Goal: Find specific page/section: Find specific page/section

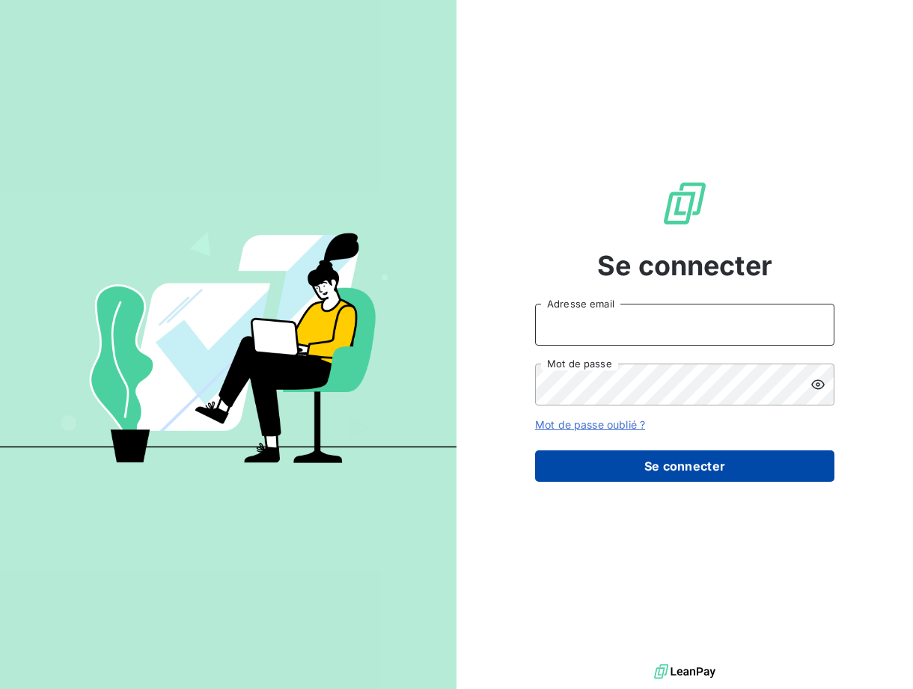
type input "[EMAIL_ADDRESS][DOMAIN_NAME]"
click at [643, 456] on button "Se connecter" at bounding box center [684, 465] width 299 height 31
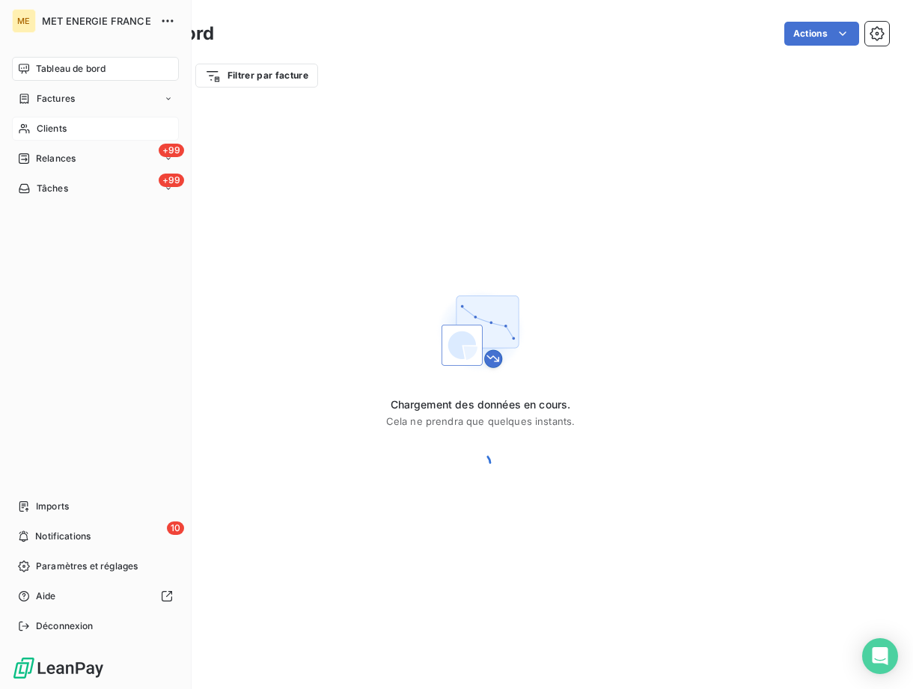
click at [37, 122] on span "Clients" at bounding box center [52, 128] width 30 height 13
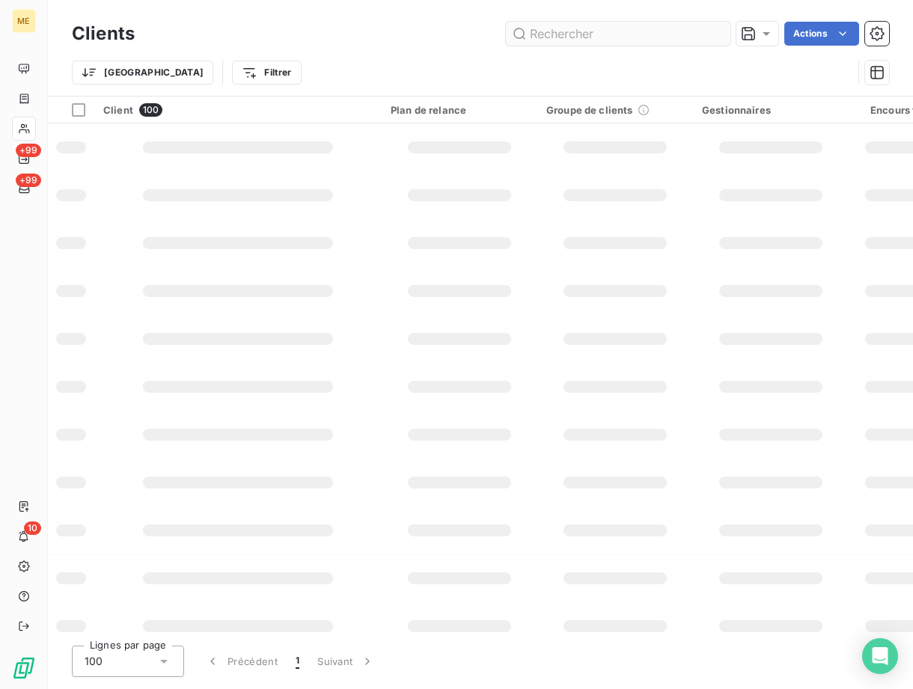
click at [573, 44] on input "text" at bounding box center [618, 34] width 224 height 24
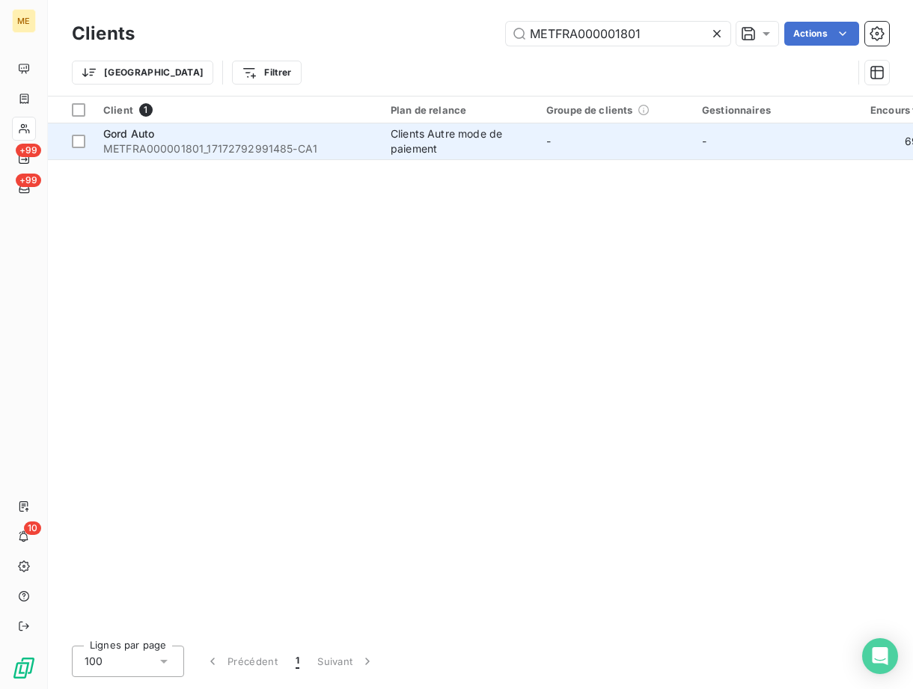
type input "METFRA000001801"
click at [209, 147] on span "METFRA000001801_17172792991485-CA1" at bounding box center [237, 148] width 269 height 15
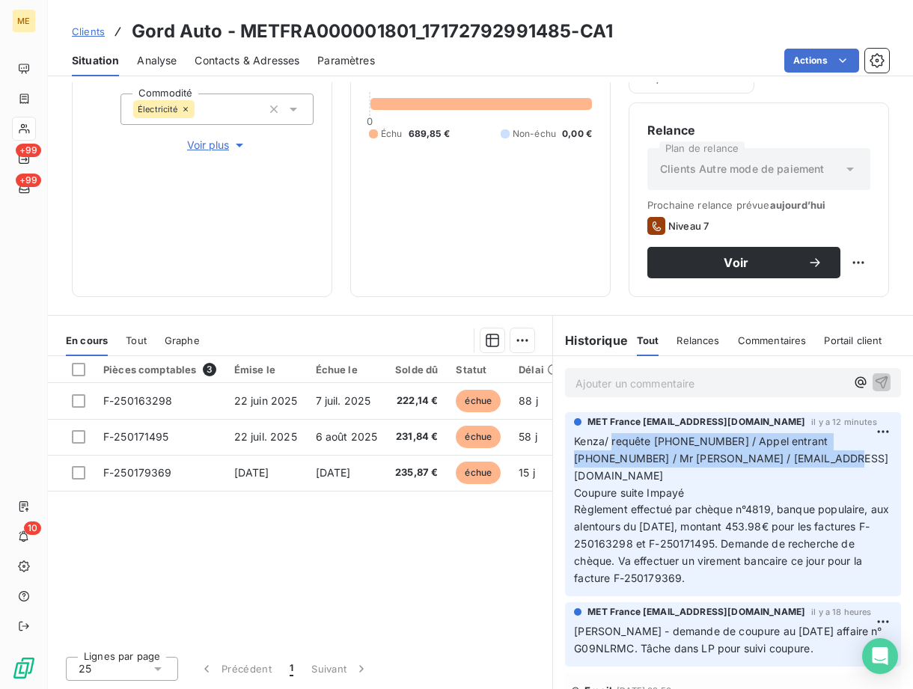
drag, startPoint x: 770, startPoint y: 461, endPoint x: 606, endPoint y: 440, distance: 165.2
click at [606, 440] on p "Kenza/ requête [PHONE_NUMBER] / Appel entrant [PHONE_NUMBER] / Mr [PERSON_NAME]…" at bounding box center [733, 510] width 318 height 154
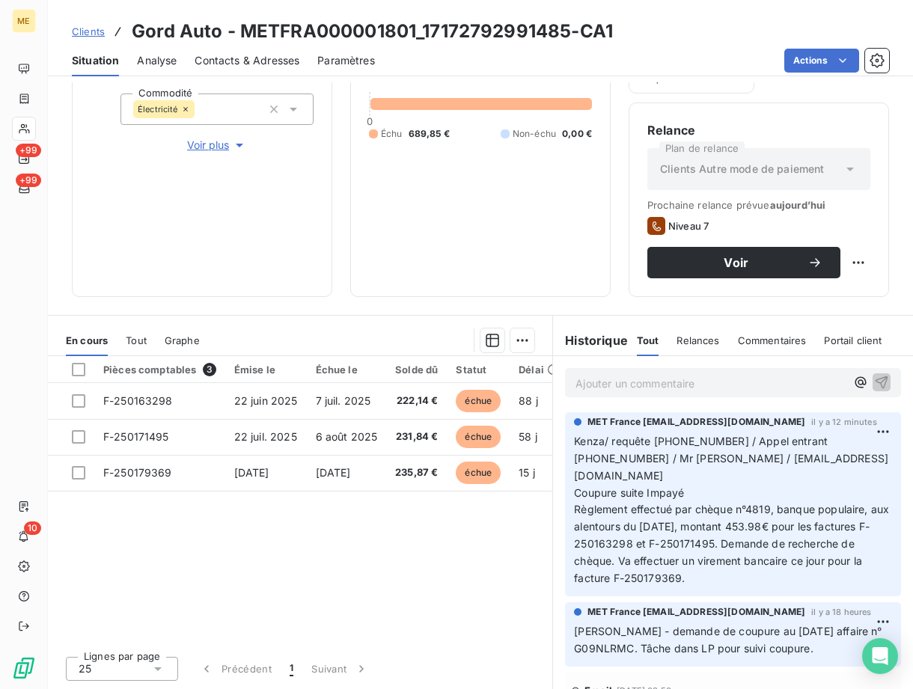
drag, startPoint x: 606, startPoint y: 440, endPoint x: 580, endPoint y: 387, distance: 59.2
click at [580, 387] on p "Ajouter un commentaire ﻿" at bounding box center [710, 383] width 270 height 19
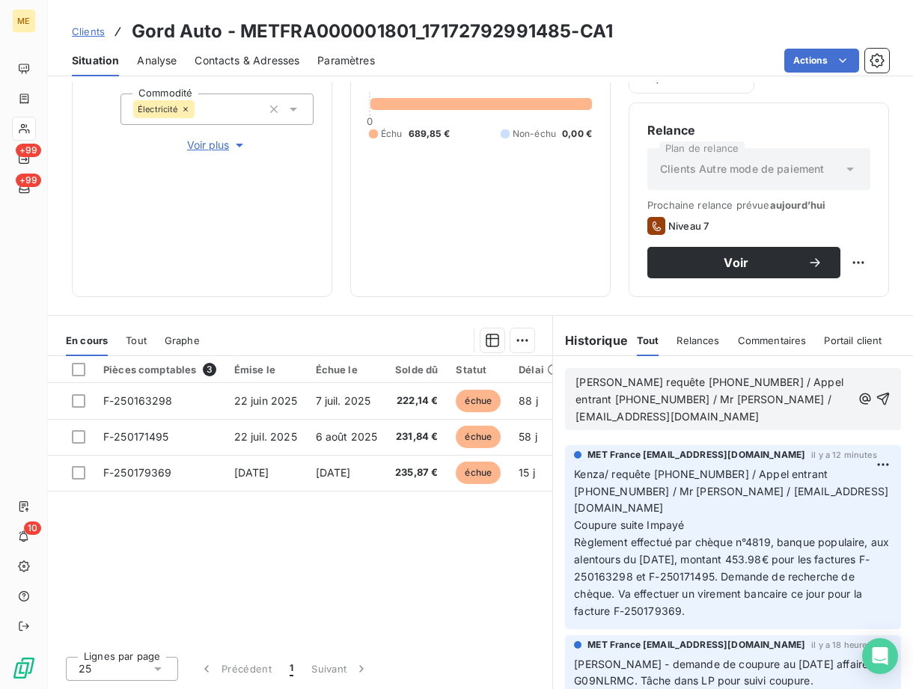
click at [720, 414] on p "[PERSON_NAME] requête [PHONE_NUMBER] / Appel entrant [PHONE_NUMBER] / Mr [PERSO…" at bounding box center [713, 400] width 276 height 52
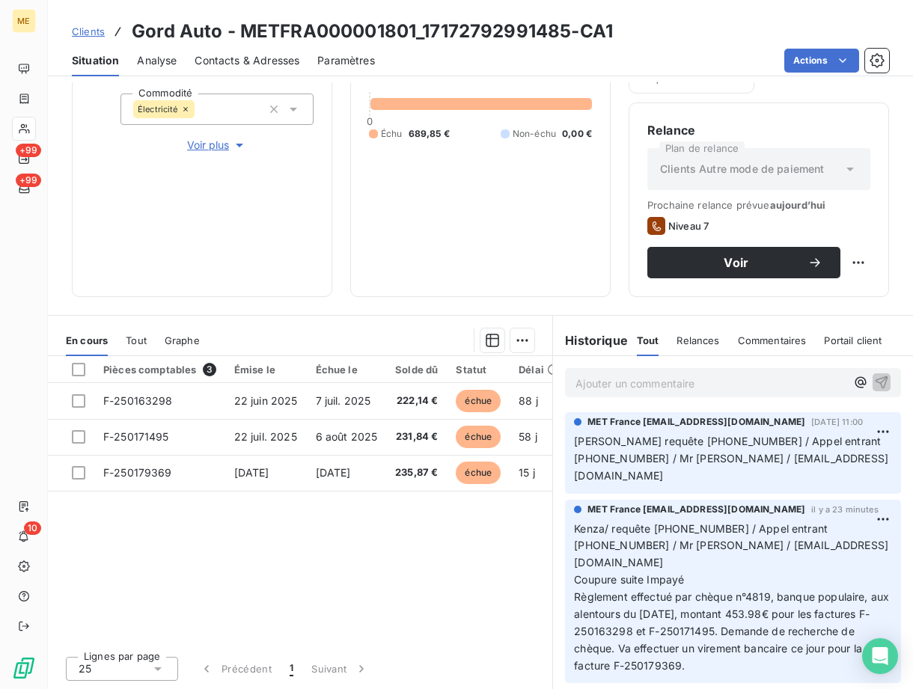
click at [863, 423] on span "[DATE] 11:00" at bounding box center [837, 421] width 52 height 9
click at [858, 437] on html "ME +99 +99 10 Clients Gord Auto - METFRA000001801_17172792991485-CA1 Situation …" at bounding box center [456, 344] width 913 height 689
click at [824, 471] on div "Editer" at bounding box center [825, 465] width 84 height 24
click at [822, 450] on p "[PERSON_NAME] requête [PHONE_NUMBER] / Appel entrant [PHONE_NUMBER] / Mr [PERSO…" at bounding box center [733, 459] width 318 height 52
click at [794, 461] on p "[PERSON_NAME] requête [PHONE_NUMBER] / Appel entrant [PHONE_NUMBER] / Mr [PERSO…" at bounding box center [733, 459] width 318 height 52
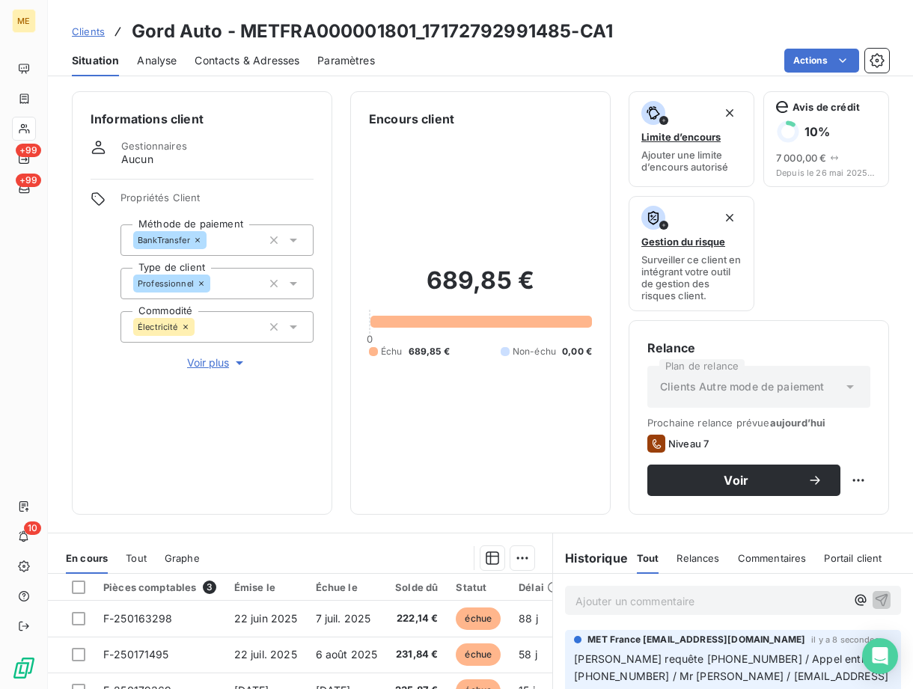
scroll to position [218, 0]
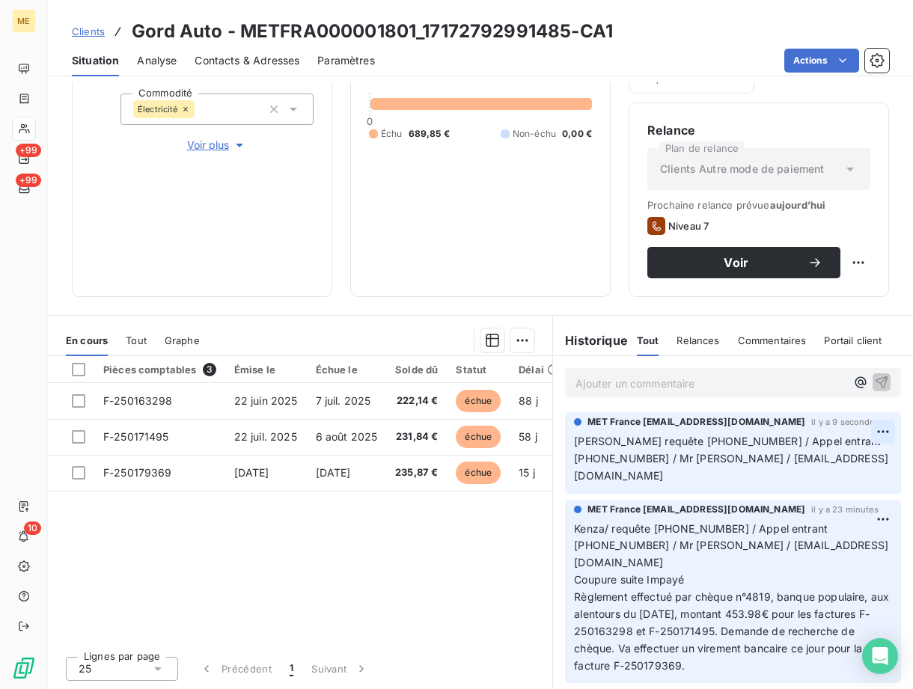
click at [860, 426] on html "ME +99 +99 10 Clients Gord Auto - METFRA000001801_17172792991485-CA1 Situation …" at bounding box center [456, 344] width 913 height 689
click at [820, 462] on div "Editer" at bounding box center [825, 465] width 84 height 24
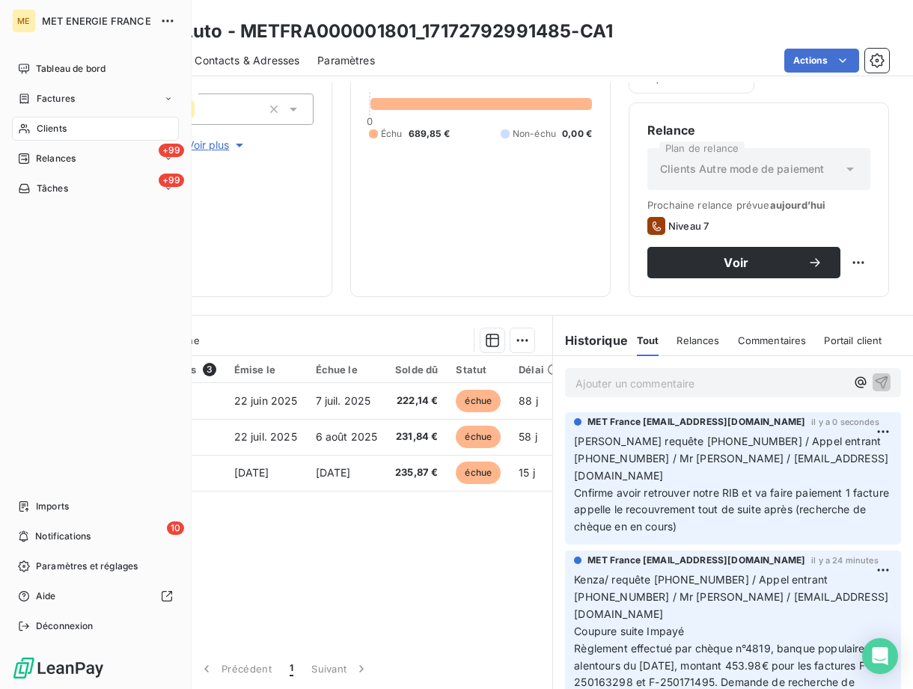
click at [33, 127] on div "Clients" at bounding box center [95, 129] width 167 height 24
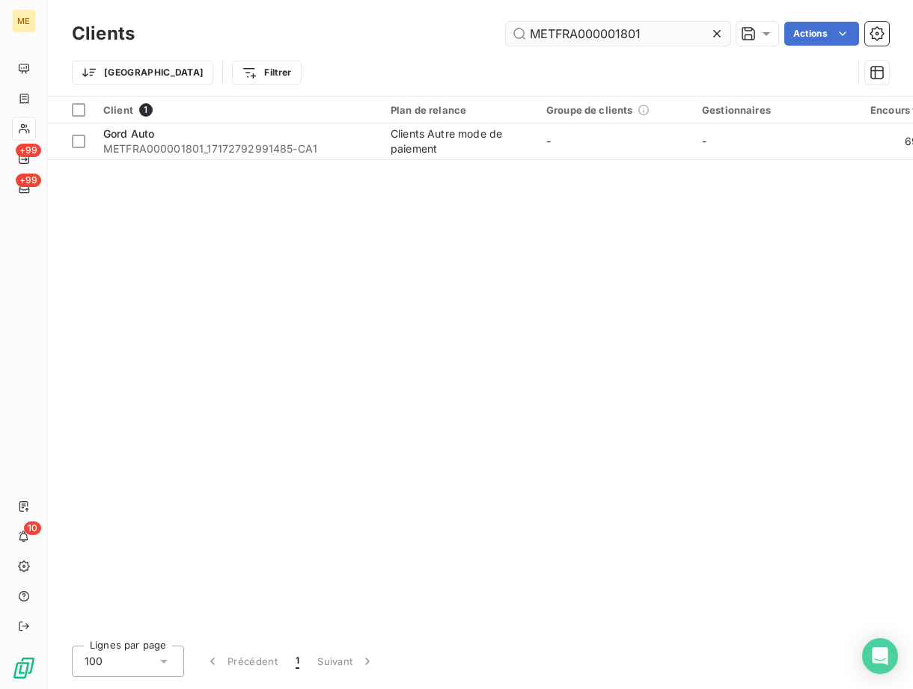
click at [572, 40] on input "METFRA000001801" at bounding box center [618, 34] width 224 height 24
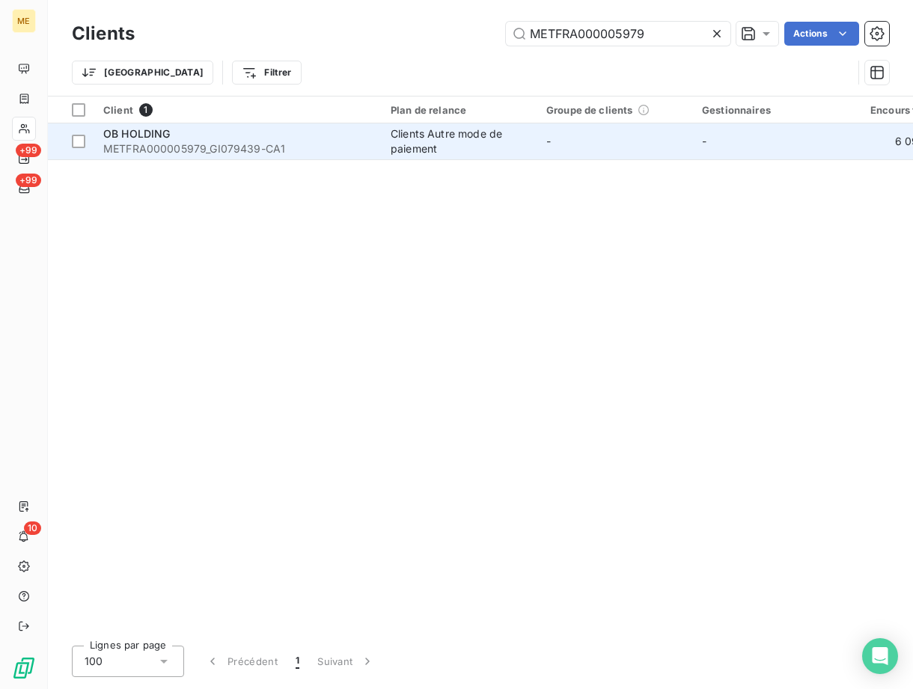
type input "METFRA000005979"
click at [171, 151] on span "METFRA000005979_GI079439-CA1" at bounding box center [237, 148] width 269 height 15
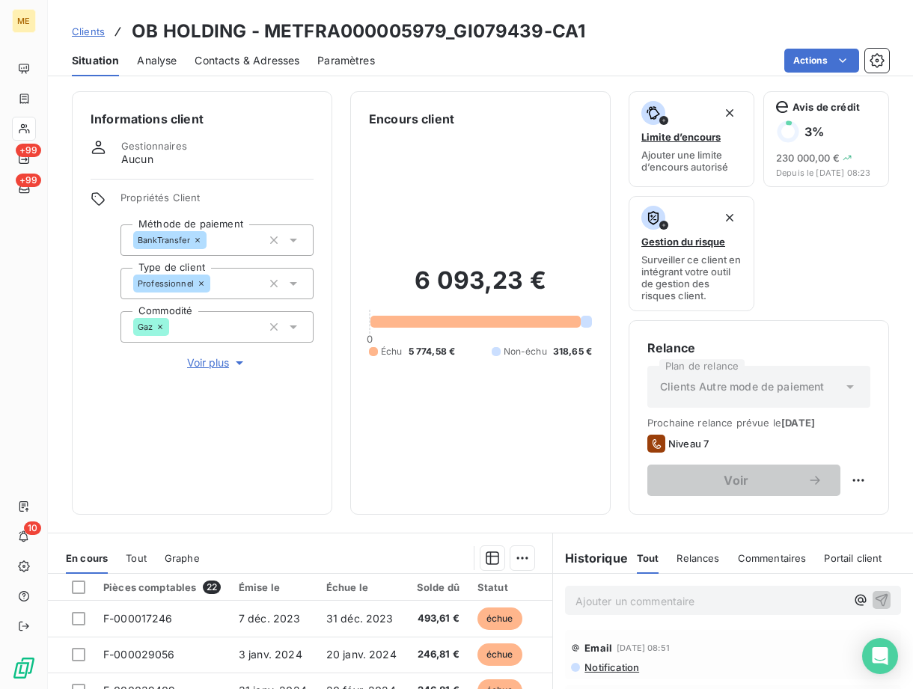
click at [233, 53] on span "Contacts & Adresses" at bounding box center [247, 60] width 105 height 15
